Goal: Information Seeking & Learning: Find specific fact

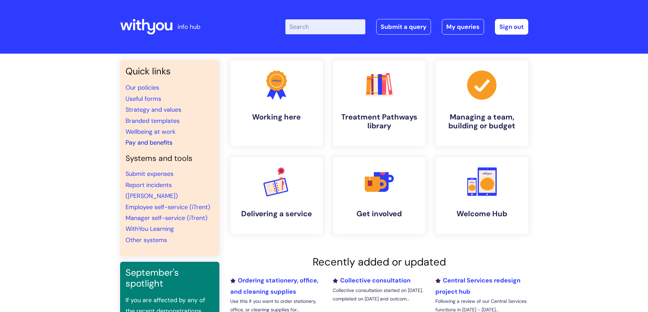
click at [146, 144] on link "Pay and benefits" at bounding box center [148, 143] width 47 height 8
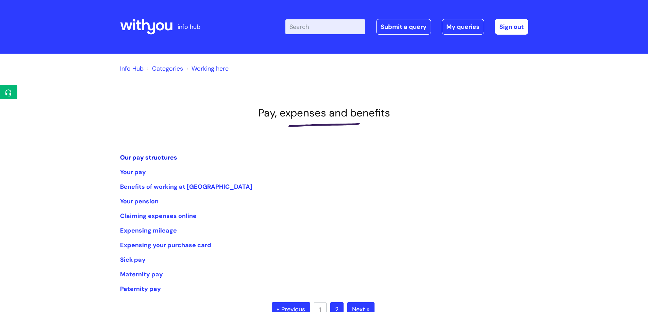
click at [156, 155] on link "Our pay structures" at bounding box center [148, 158] width 57 height 8
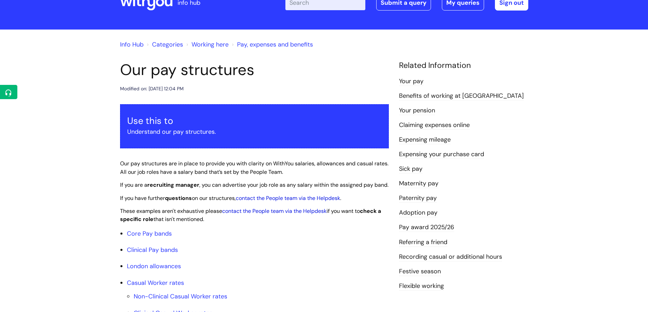
scroll to position [136, 0]
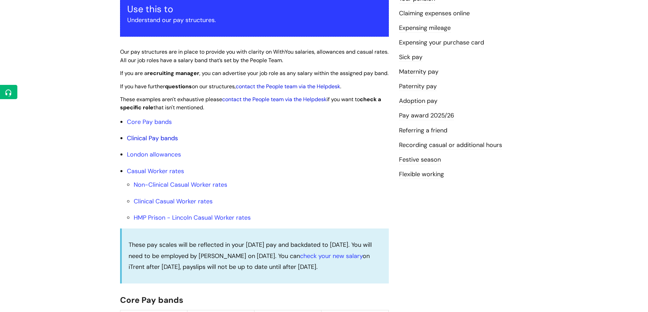
click at [158, 142] on link "Clinical Pay bands" at bounding box center [152, 138] width 51 height 8
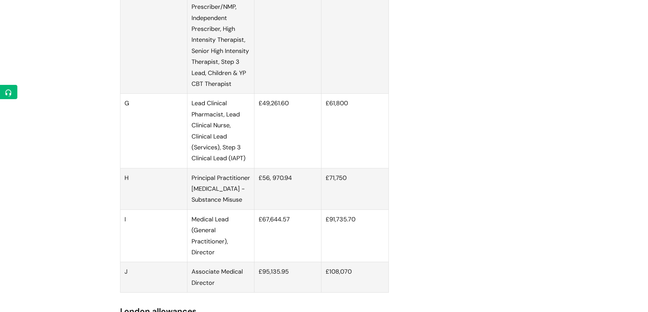
scroll to position [1132, 0]
